Goal: Transaction & Acquisition: Purchase product/service

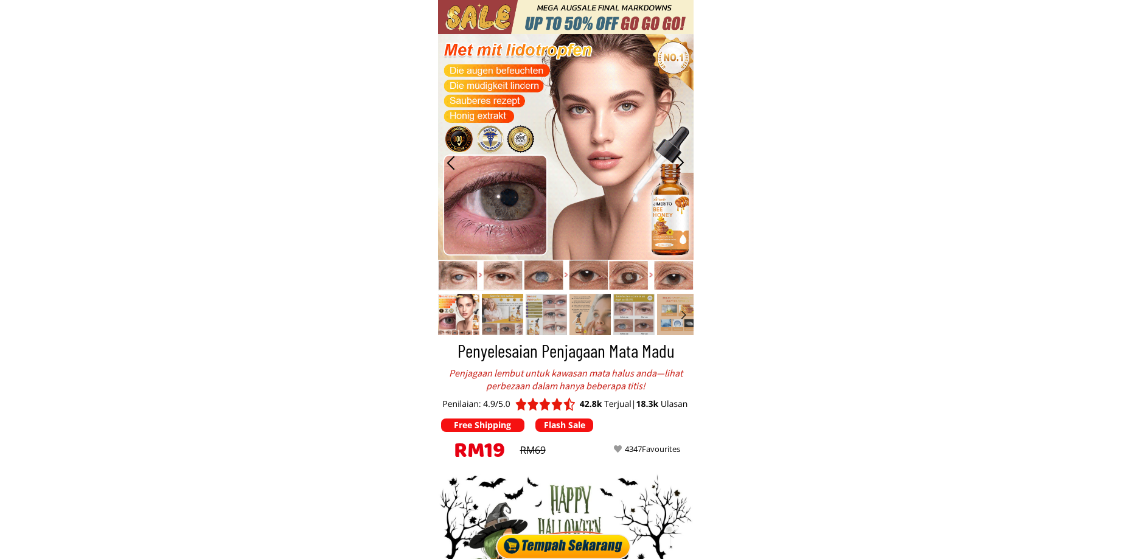
click at [587, 554] on div at bounding box center [566, 544] width 142 height 30
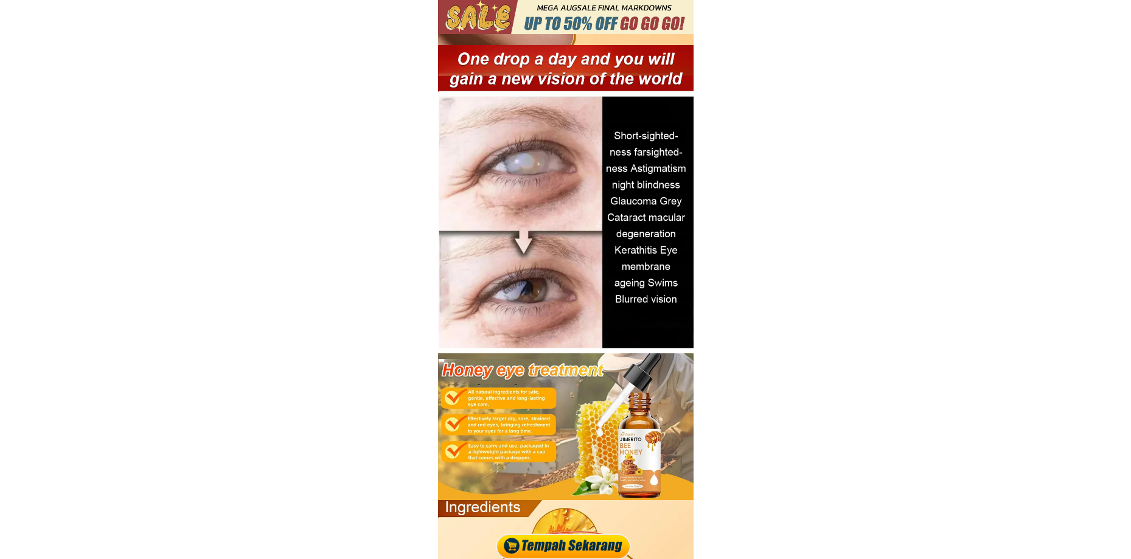
scroll to position [4014, 0]
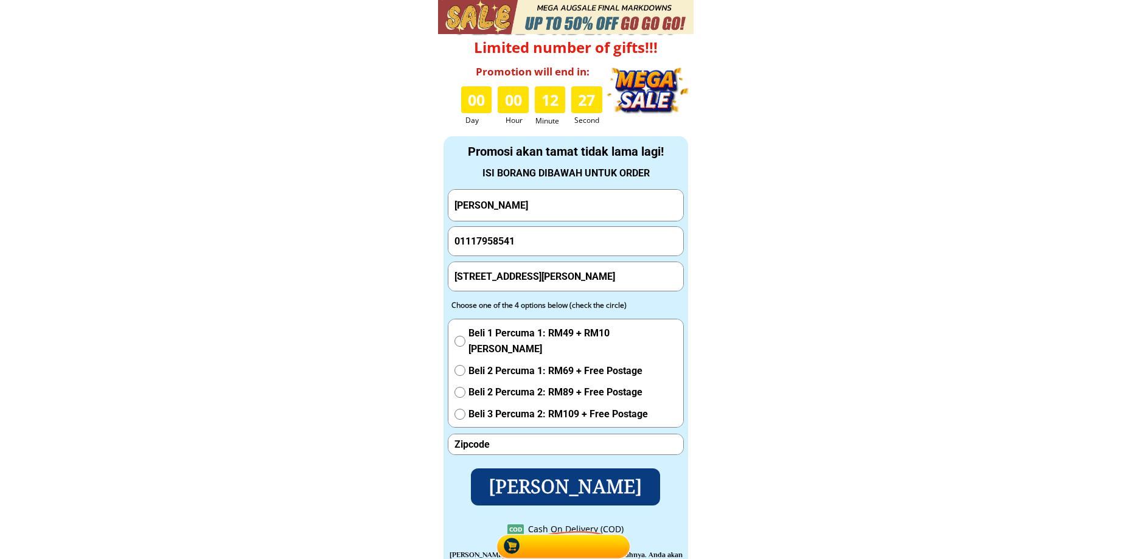
click at [527, 203] on input "[PERSON_NAME]" at bounding box center [566, 205] width 229 height 31
paste input "[PERSON_NAME]"
click at [536, 214] on input "[PERSON_NAME]" at bounding box center [566, 205] width 229 height 31
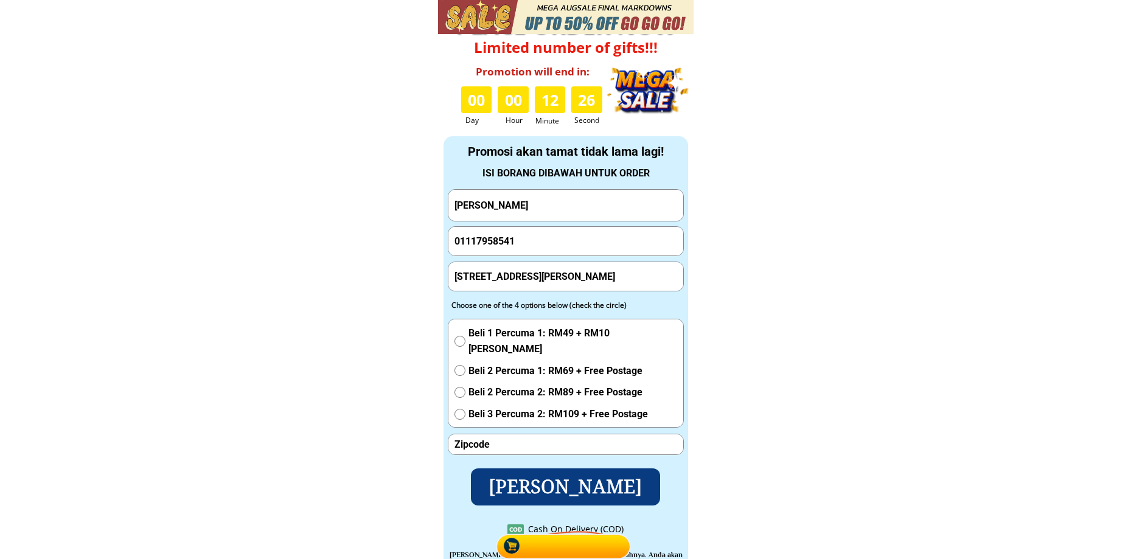
click at [536, 214] on input "[PERSON_NAME]" at bounding box center [566, 205] width 229 height 31
click at [532, 212] on input "[PERSON_NAME]" at bounding box center [566, 205] width 229 height 31
paste input "text"
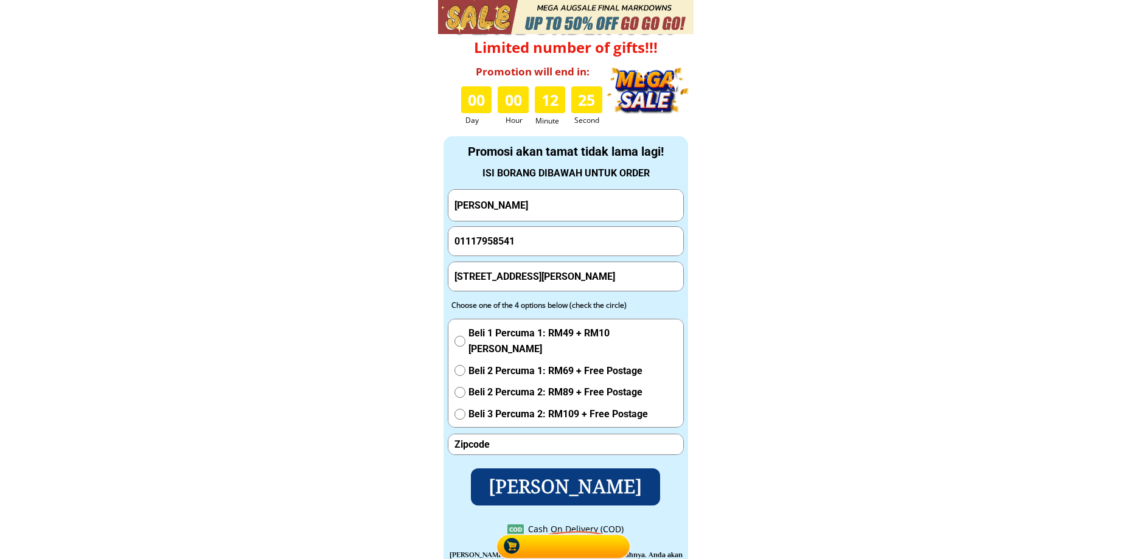
type input "[PERSON_NAME]"
click at [504, 444] on input "number" at bounding box center [566, 444] width 229 height 20
paste input "81700"
type input "81700"
click at [548, 244] on input "01117958541" at bounding box center [566, 241] width 229 height 29
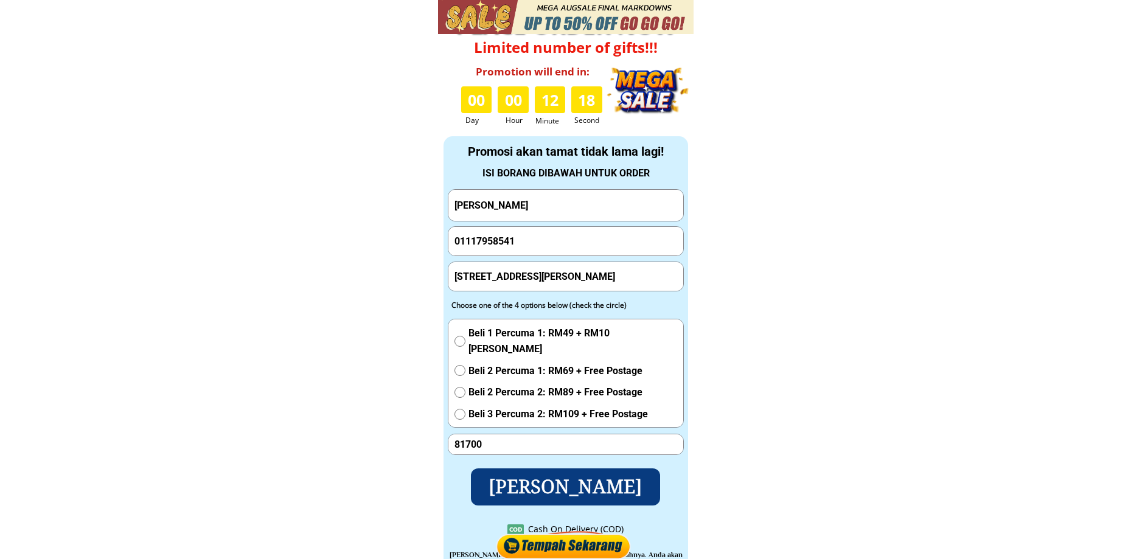
paste input "0137965508"
click at [545, 240] on input "011179585410137965508" at bounding box center [566, 241] width 229 height 29
paste input "tel"
type input "0137965508"
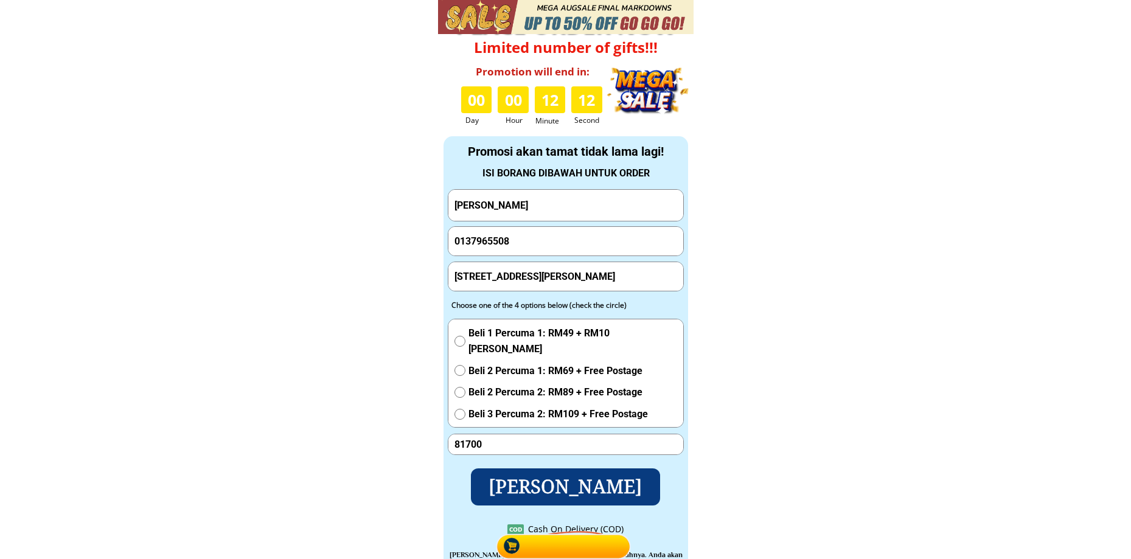
click at [537, 206] on input "[PERSON_NAME]" at bounding box center [566, 205] width 229 height 31
paste input "Awang"
type input "[PERSON_NAME]"
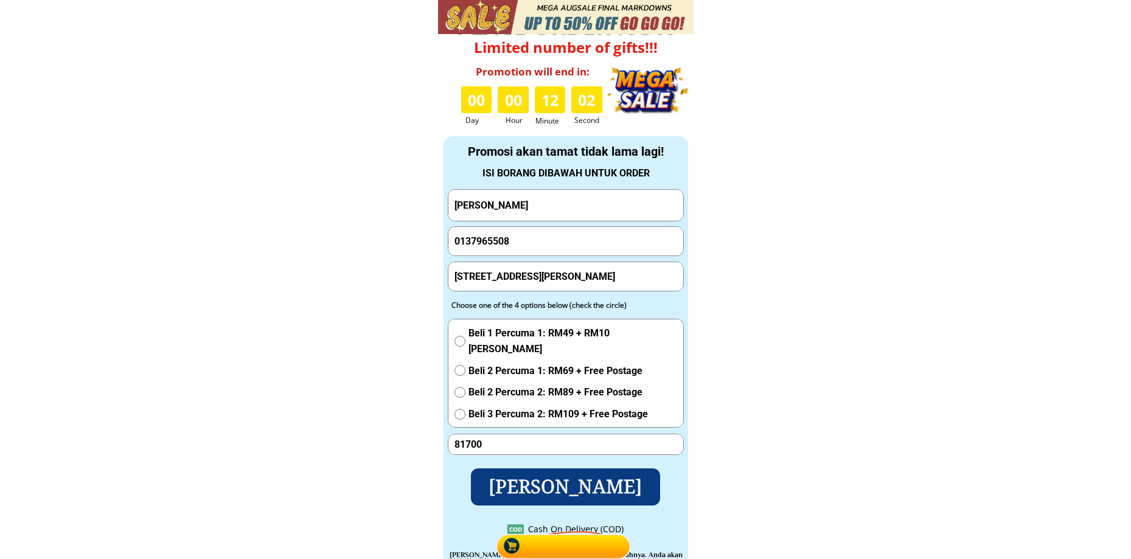
click at [497, 281] on input "[STREET_ADDRESS][PERSON_NAME]" at bounding box center [566, 276] width 229 height 29
paste input "no115,[PERSON_NAME] 14 taman kota masai 81700 [GEOGRAPHIC_DATA]"
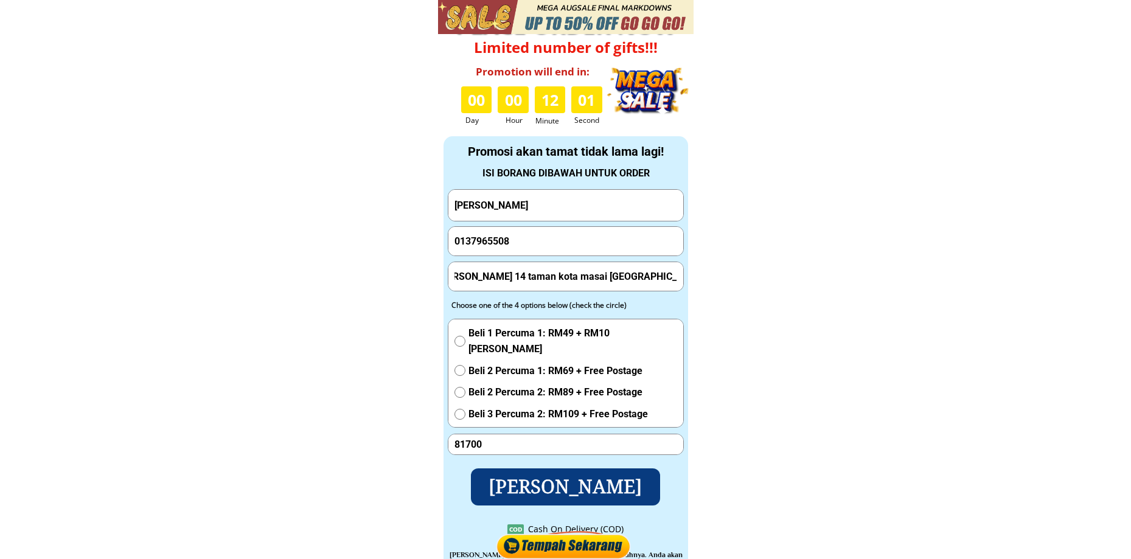
type input "no115,[PERSON_NAME] 14 taman kota masai [GEOGRAPHIC_DATA]"
click at [495, 368] on span "Beli 2 Percuma 1: RM69 + Free Postage" at bounding box center [573, 371] width 209 height 16
radio input "true"
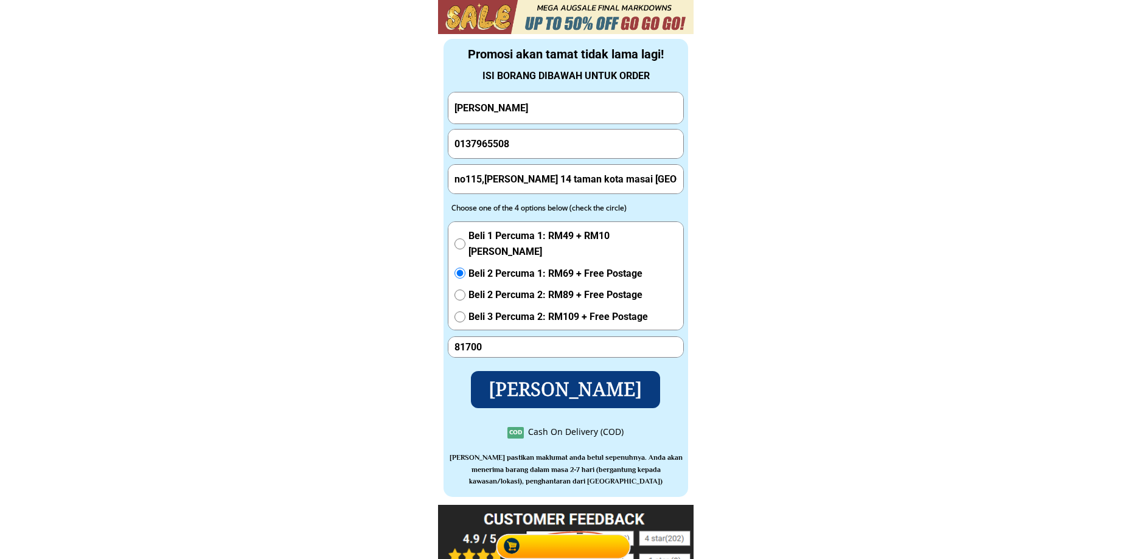
scroll to position [4115, 0]
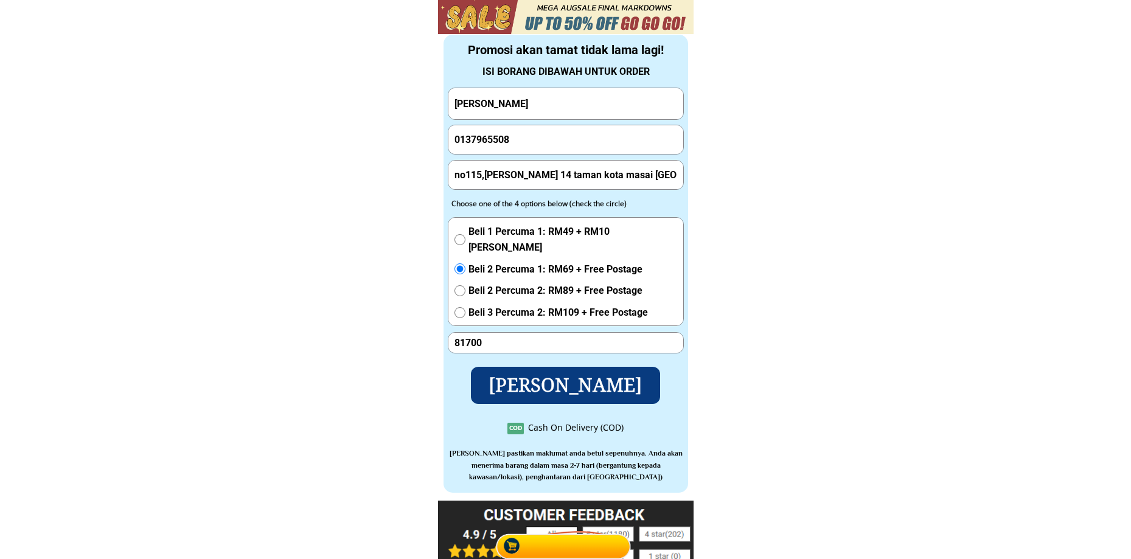
click at [567, 389] on p "[PERSON_NAME]" at bounding box center [565, 385] width 196 height 38
